Goal: Navigation & Orientation: Find specific page/section

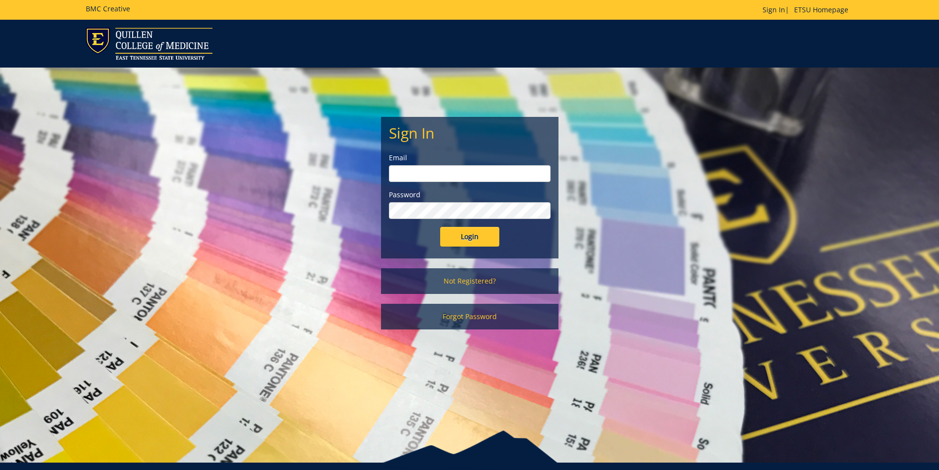
type input "[PERSON_NAME][EMAIL_ADDRESS][DOMAIN_NAME]"
click at [462, 235] on input "Login" at bounding box center [469, 237] width 59 height 20
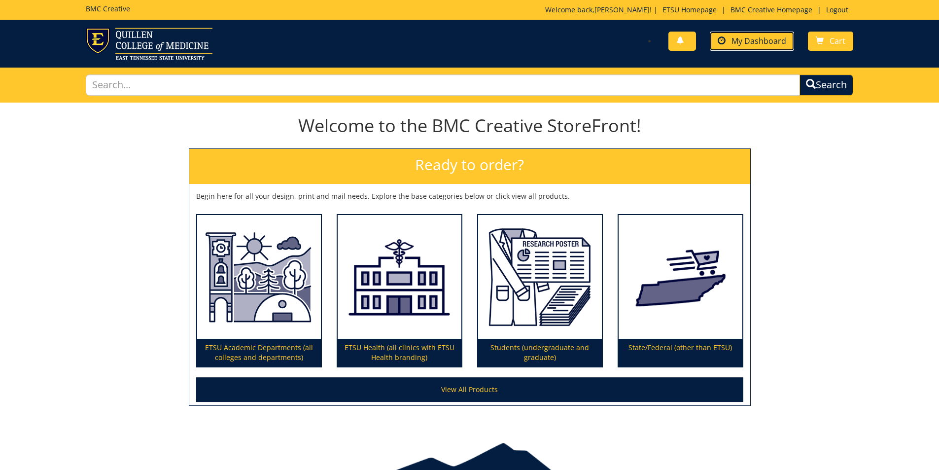
click at [748, 42] on span "My Dashboard" at bounding box center [758, 40] width 55 height 11
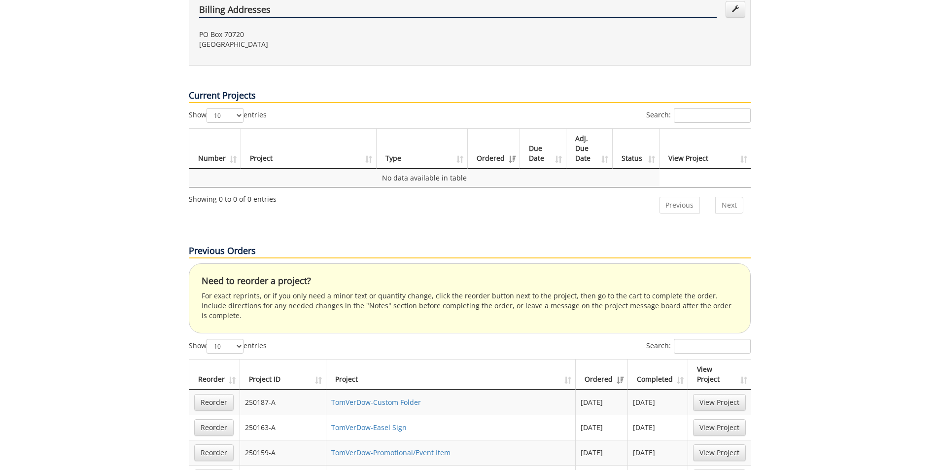
scroll to position [345, 0]
